Goal: Find specific page/section: Find specific page/section

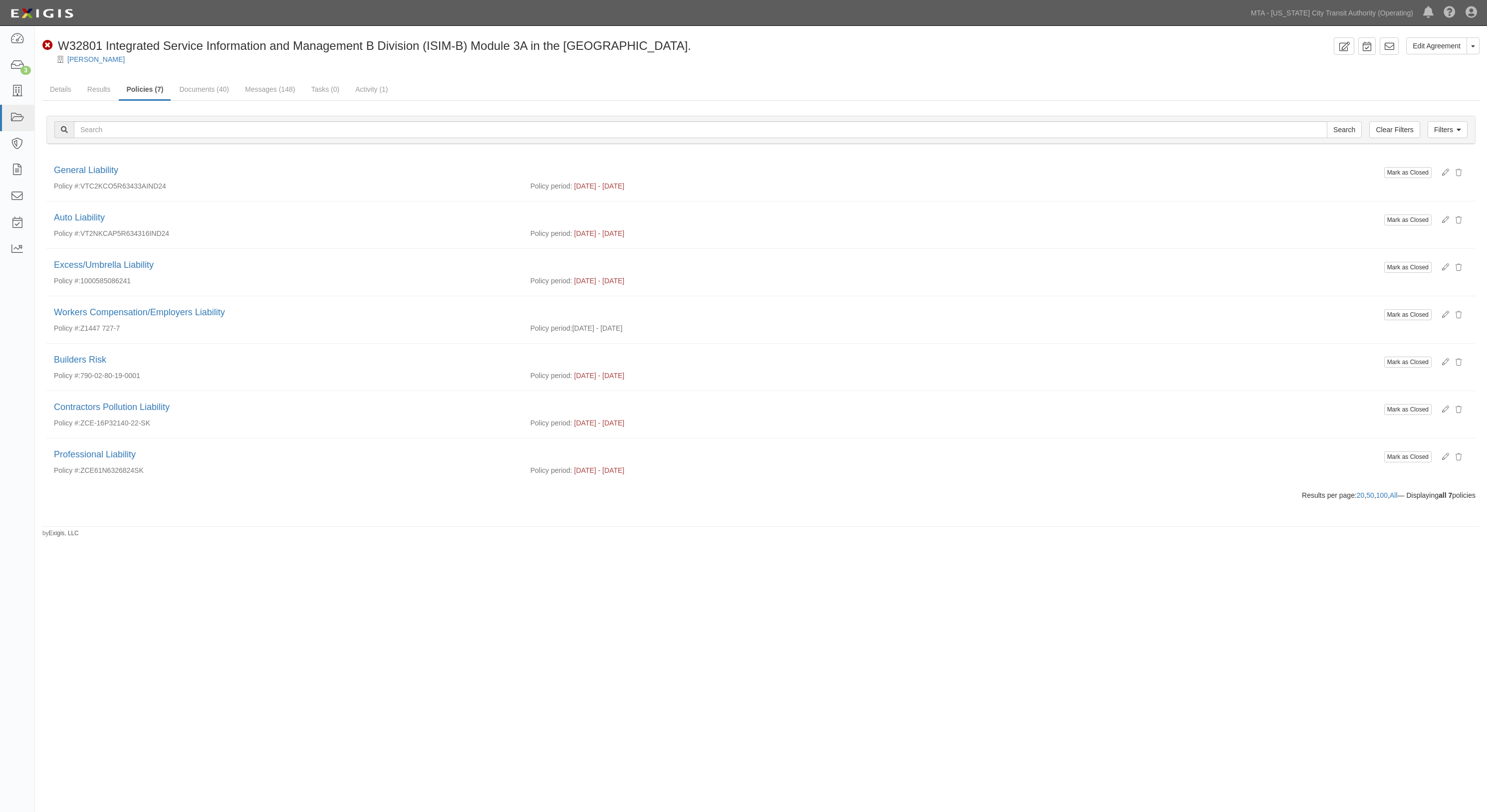
click at [252, 63] on div "[PERSON_NAME]" at bounding box center [768, 59] width 1437 height 10
drag, startPoint x: 490, startPoint y: 55, endPoint x: 396, endPoint y: 55, distance: 94.0
click at [490, 55] on div "Paul J. Scariano" at bounding box center [768, 59] width 1437 height 10
click at [92, 82] on link "Results" at bounding box center [99, 90] width 38 height 21
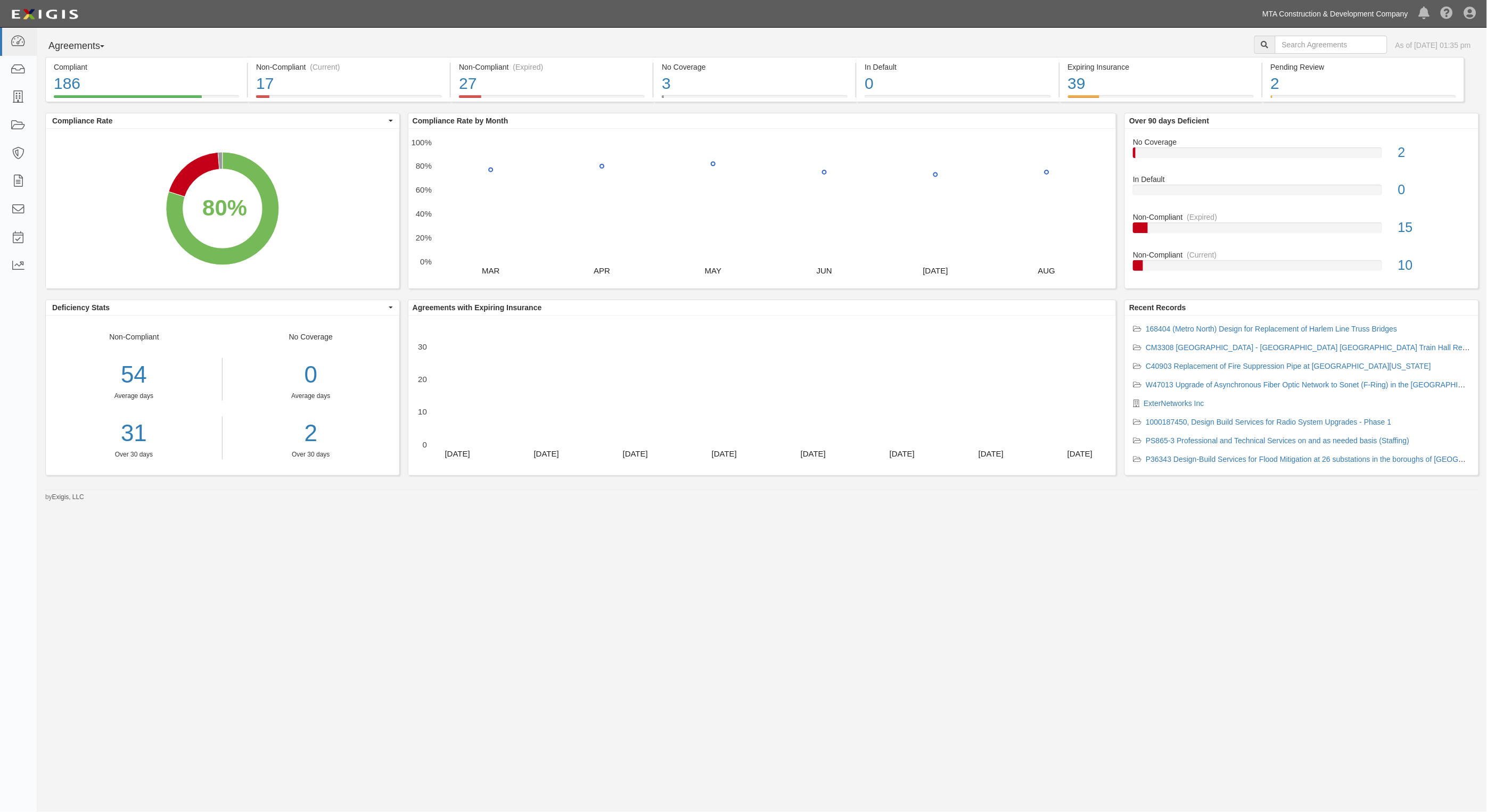
click at [1366, 14] on link "MTA Construction & Development Company" at bounding box center [1335, 14] width 156 height 21
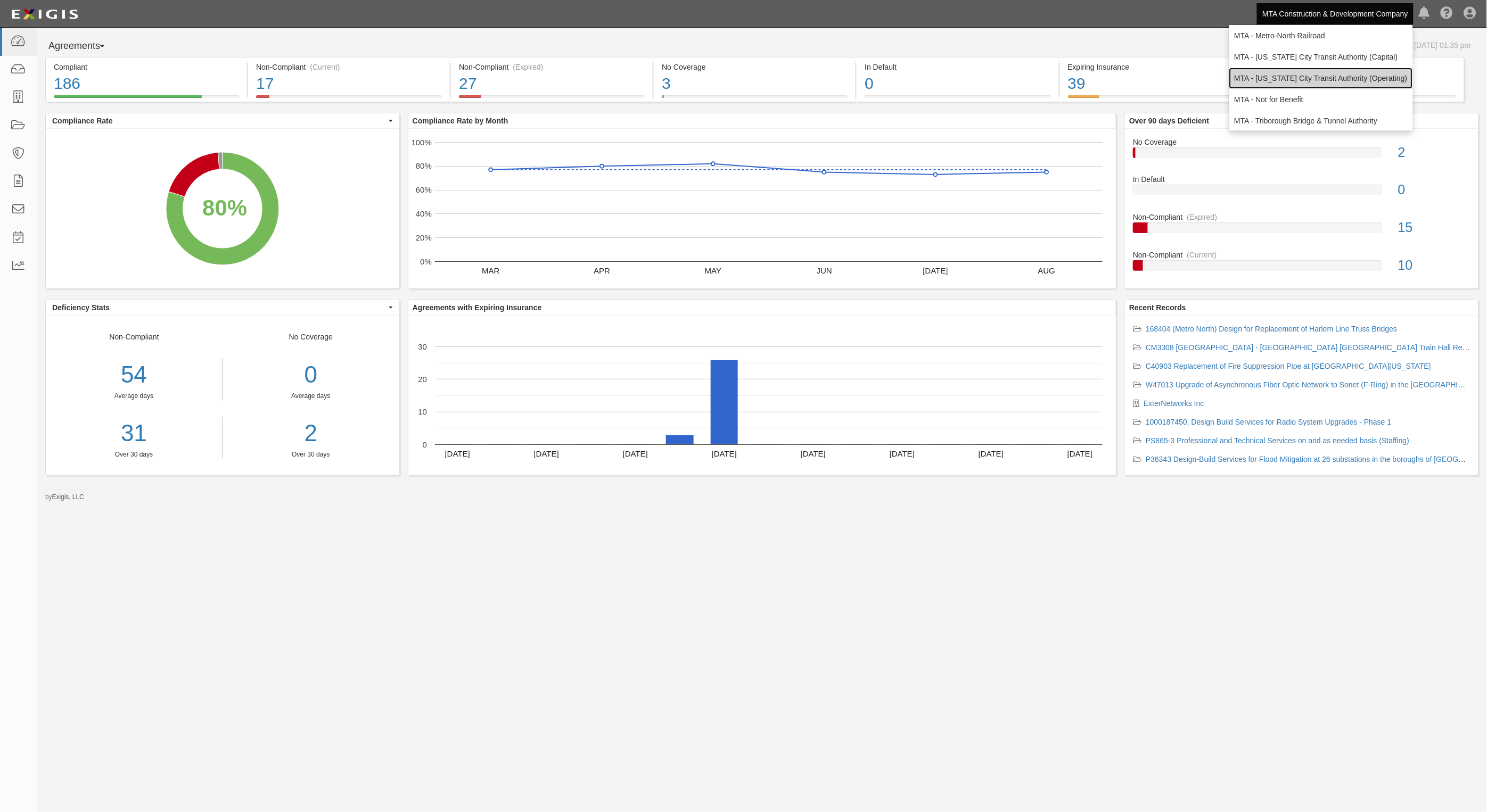
click at [1332, 79] on link "MTA - [US_STATE] City Transit Authority (Operating)" at bounding box center [1320, 78] width 183 height 21
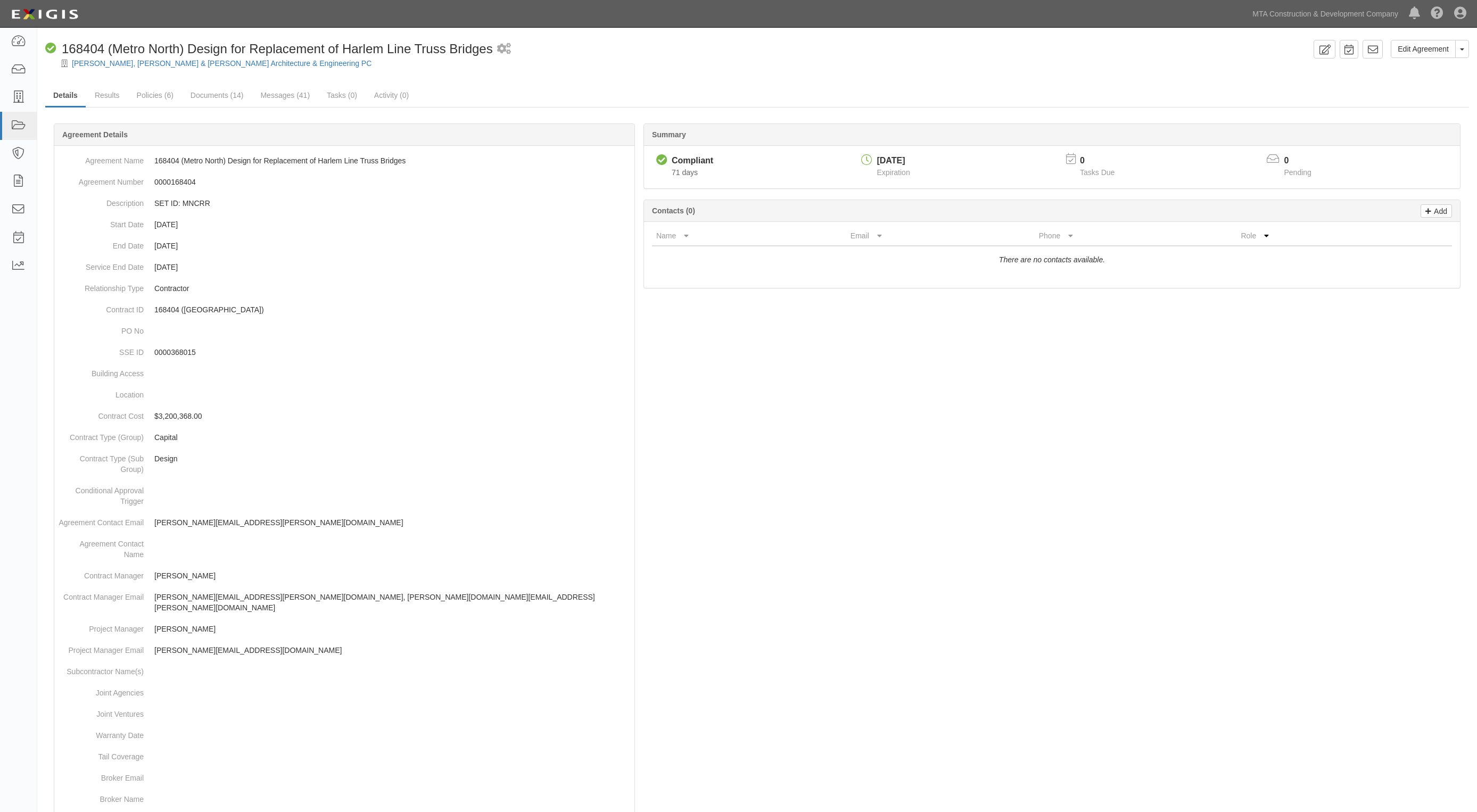
scroll to position [219, 0]
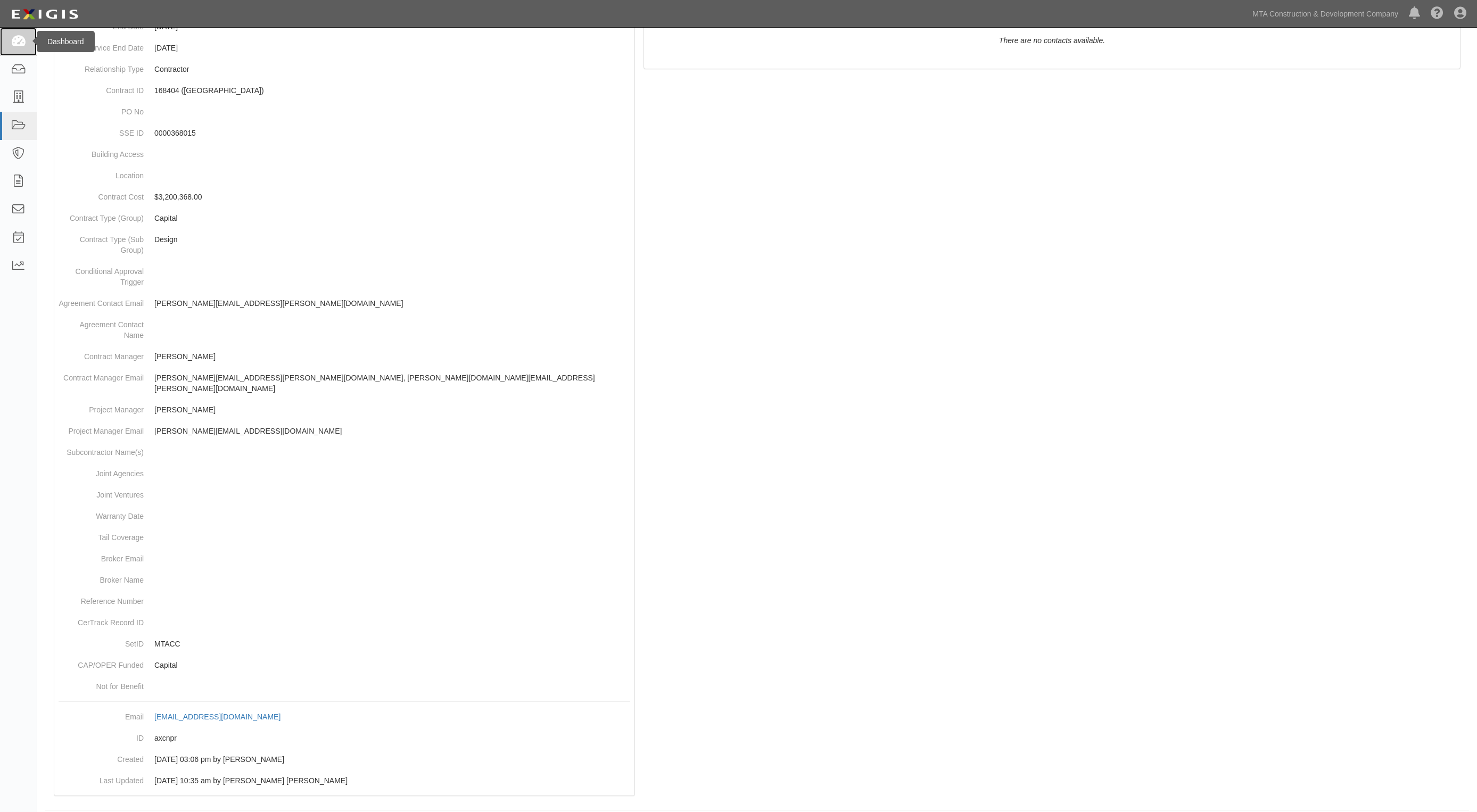
click at [15, 38] on icon at bounding box center [19, 41] width 15 height 12
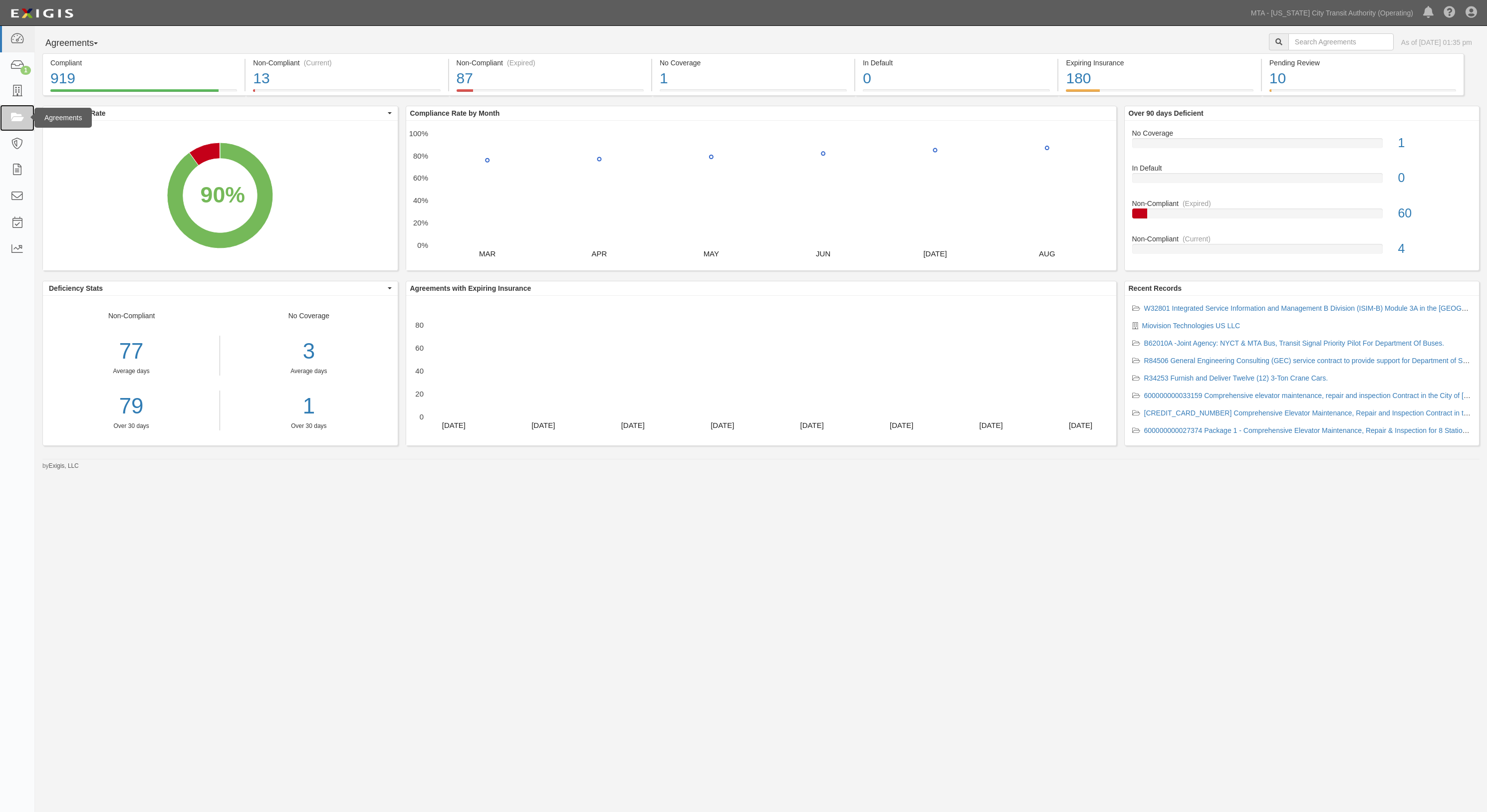
click at [14, 112] on icon at bounding box center [17, 118] width 14 height 11
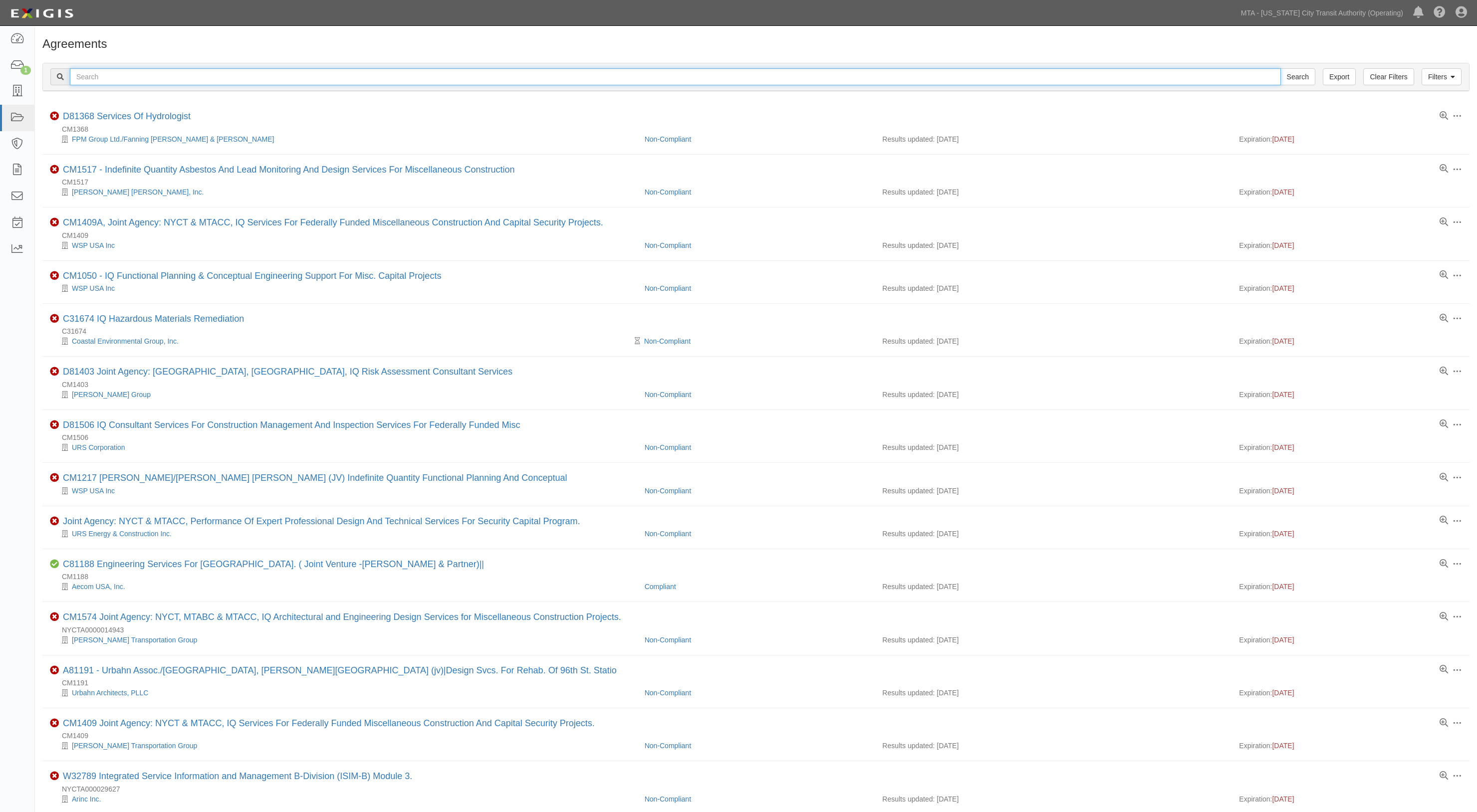
click at [184, 76] on input "text" at bounding box center [675, 76] width 1211 height 17
type input "32801"
click at [1280, 68] on input "Search" at bounding box center [1298, 76] width 35 height 17
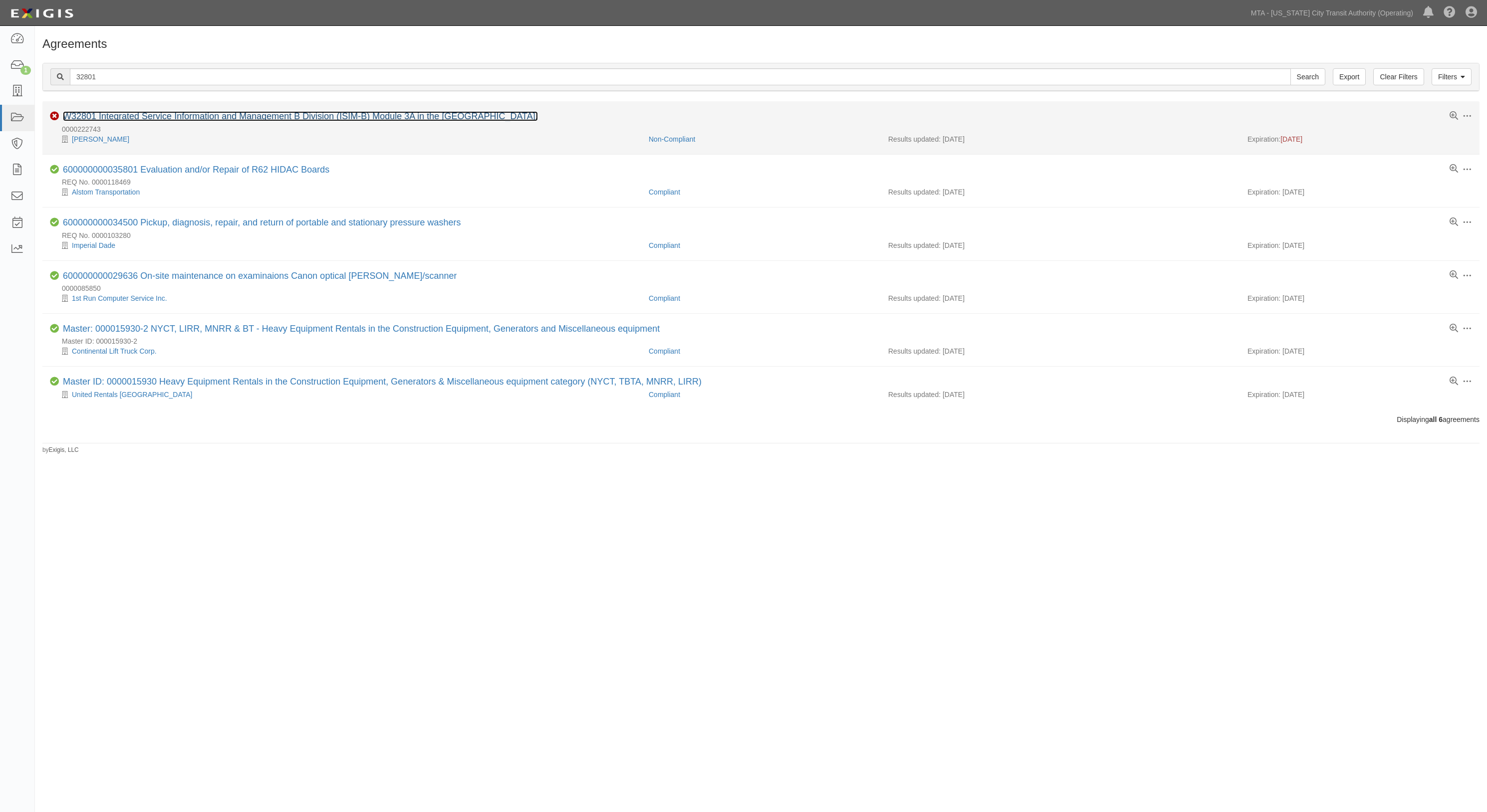
click at [131, 114] on link "W32801 Integrated Service Information and Management B Division (ISIM-B) Module…" at bounding box center [300, 116] width 475 height 10
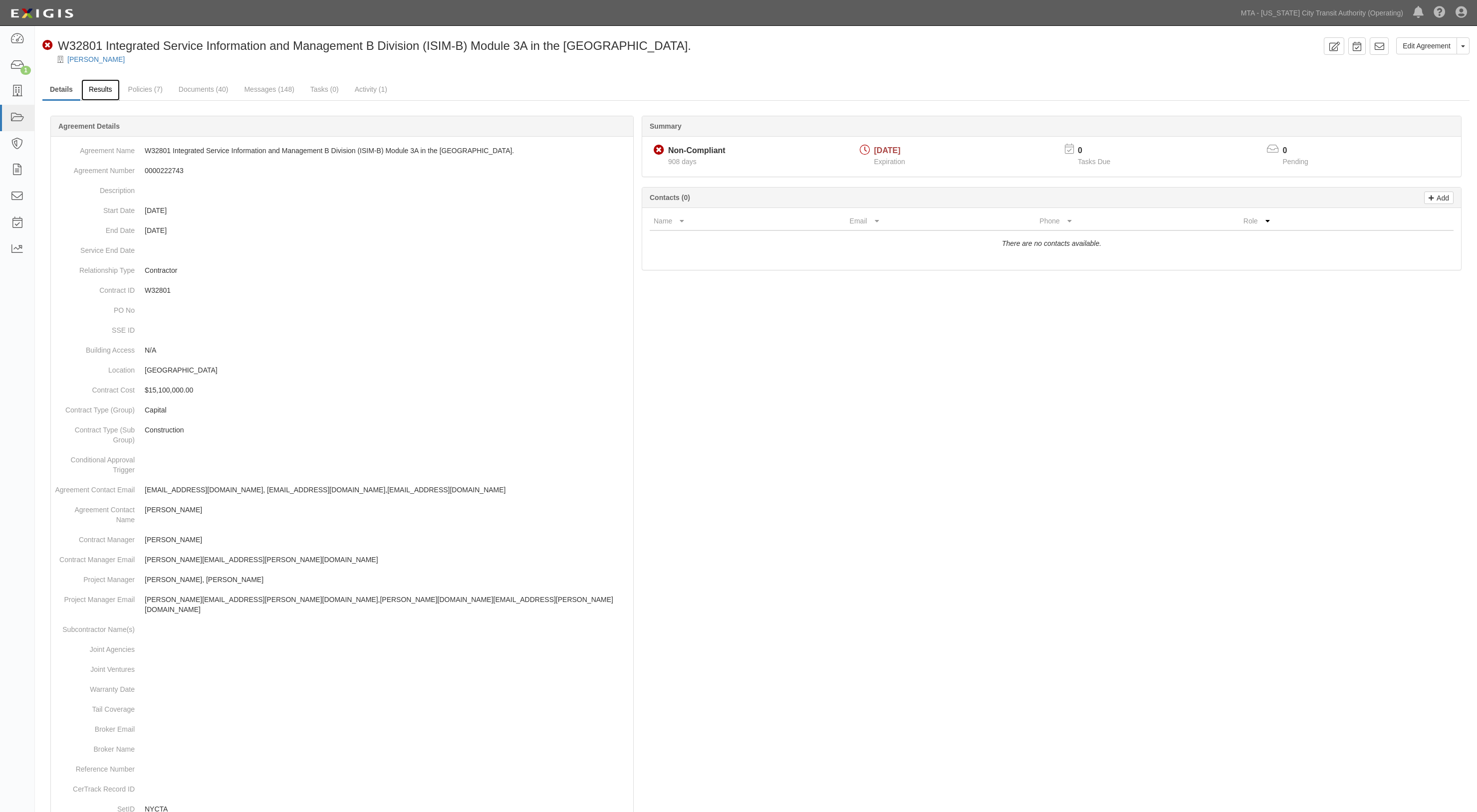
click at [113, 90] on link "Results" at bounding box center [101, 90] width 38 height 21
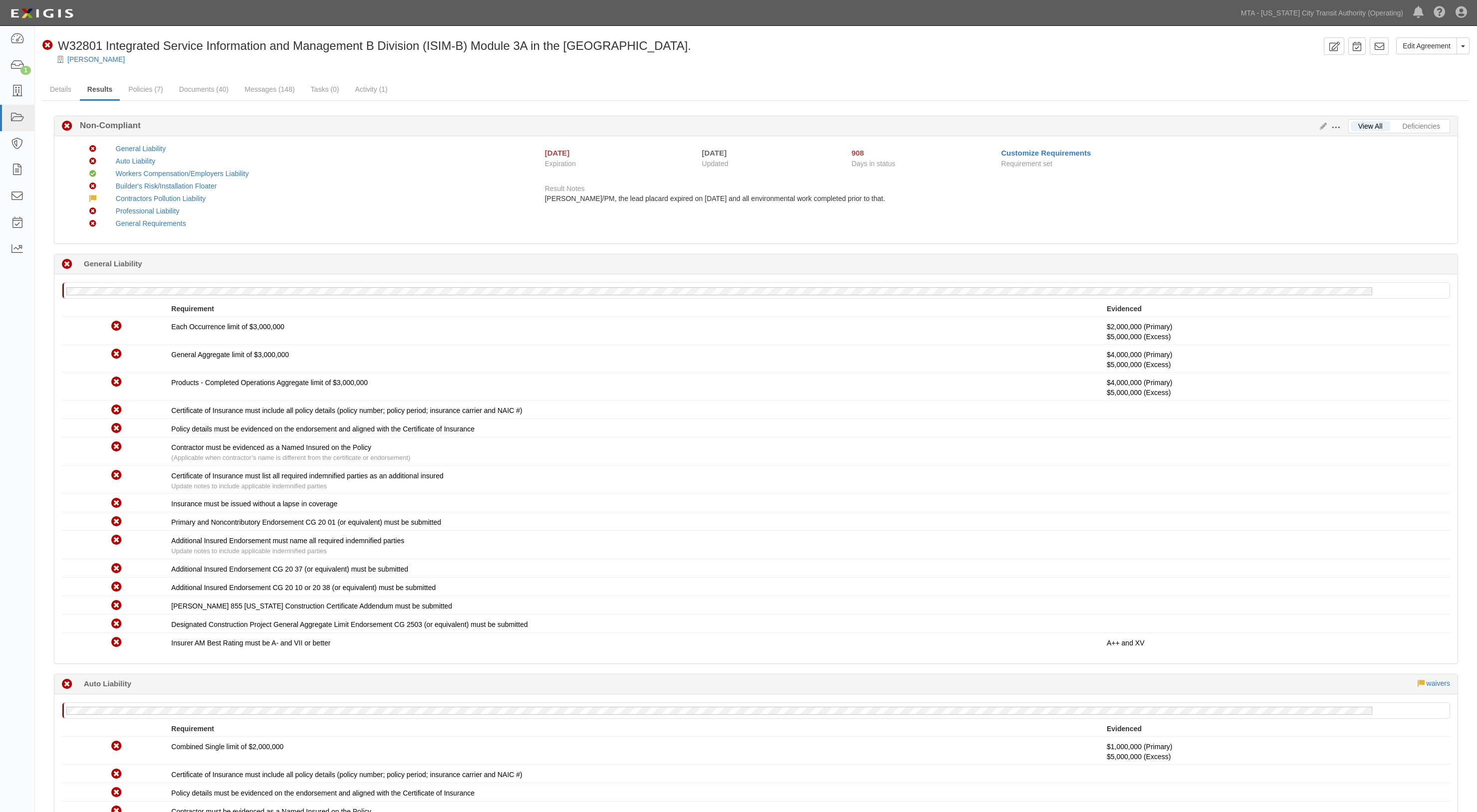
click at [191, 90] on link "Documents (40)" at bounding box center [204, 90] width 65 height 21
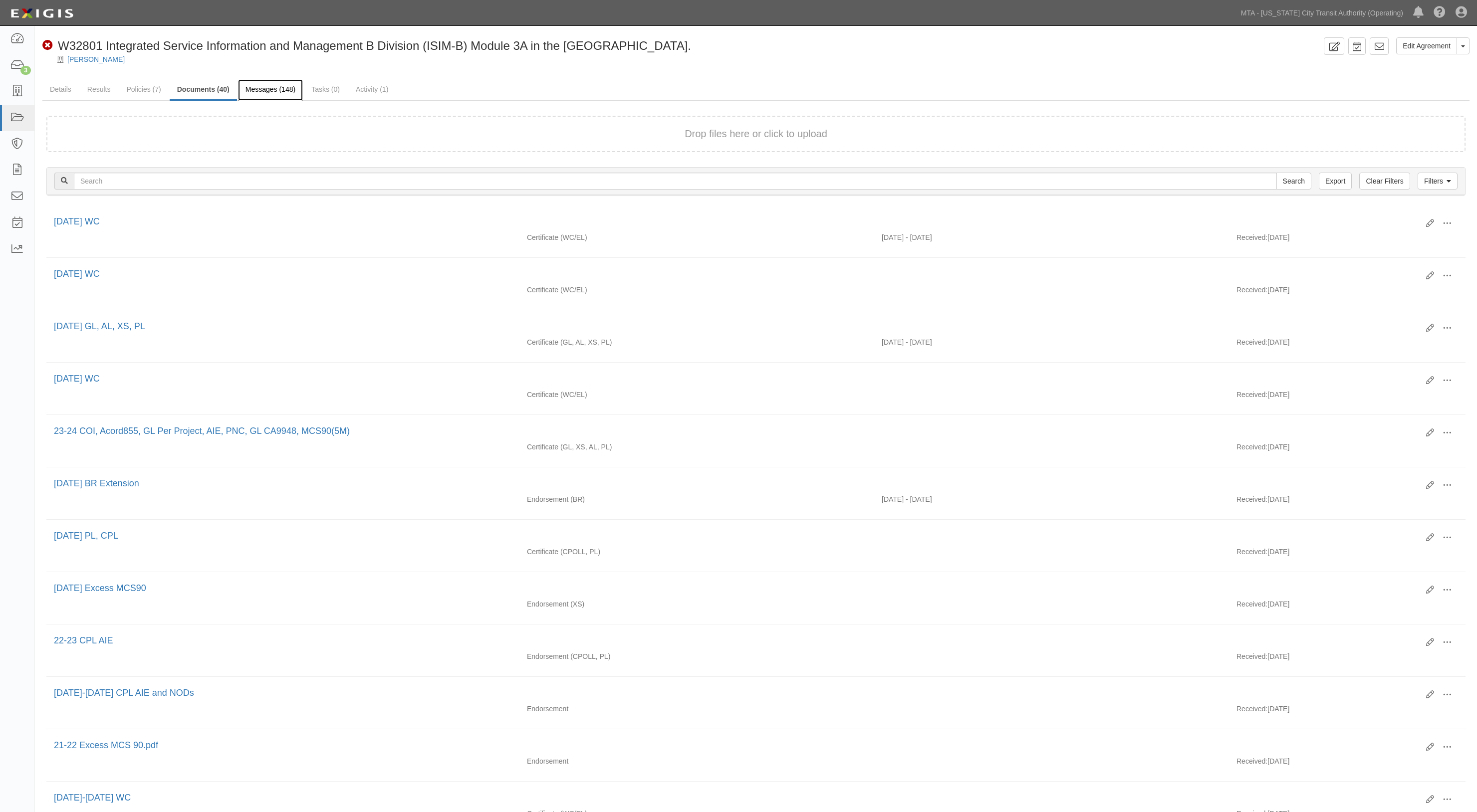
click at [264, 87] on link "Messages (148)" at bounding box center [270, 90] width 65 height 21
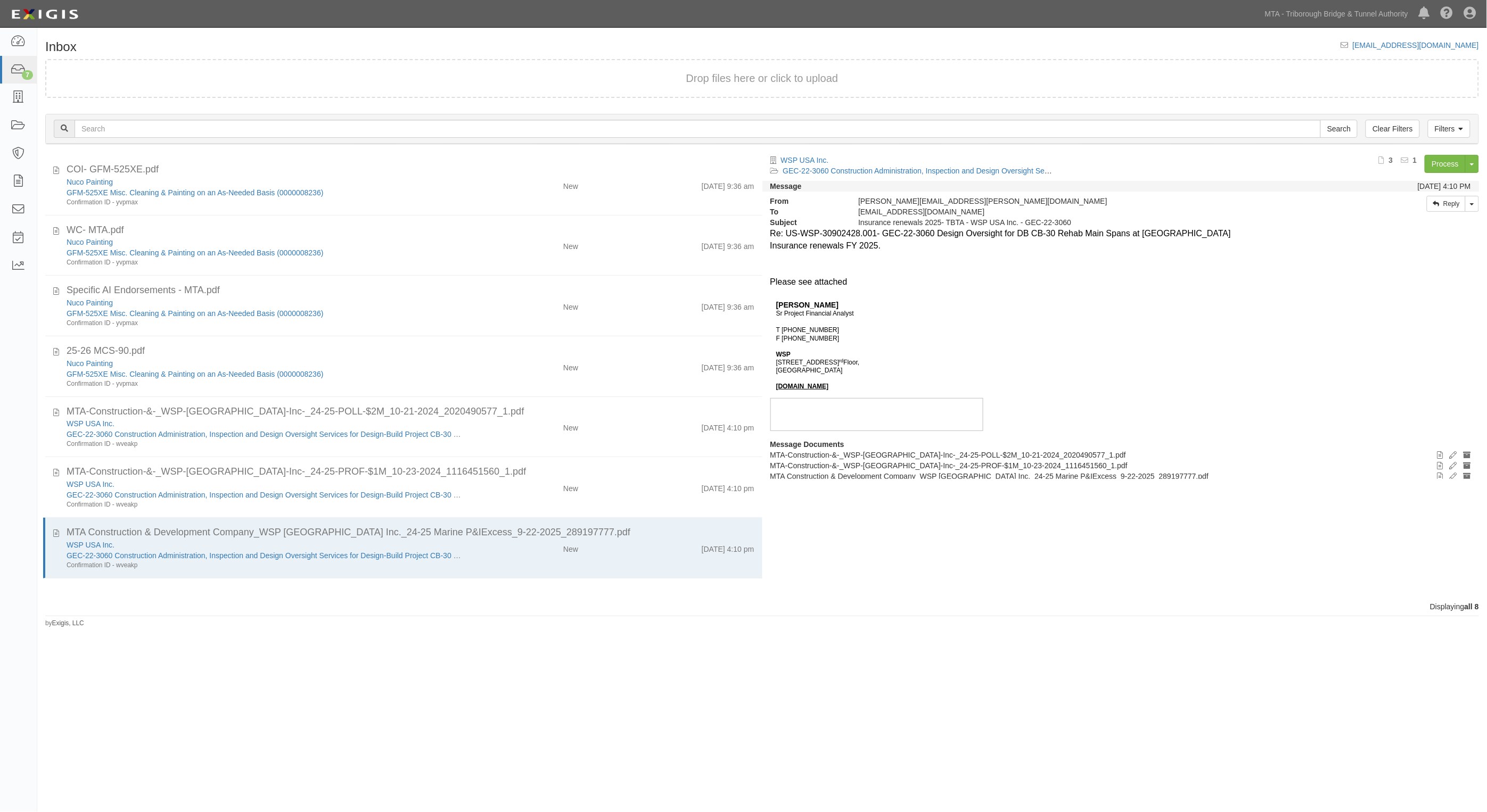
click at [1461, 49] on div "[EMAIL_ADDRESS][DOMAIN_NAME]" at bounding box center [1409, 45] width 138 height 11
